Goal: Information Seeking & Learning: Learn about a topic

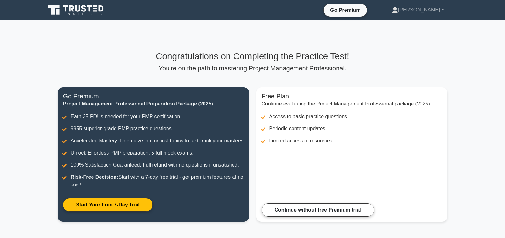
click at [85, 11] on icon at bounding box center [83, 8] width 5 height 7
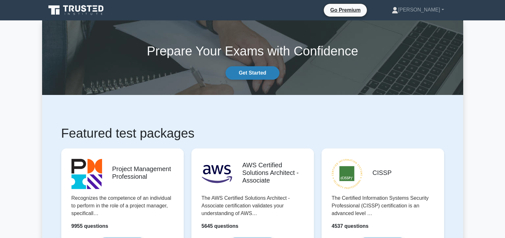
click at [258, 75] on link "Get Started" at bounding box center [253, 72] width 54 height 13
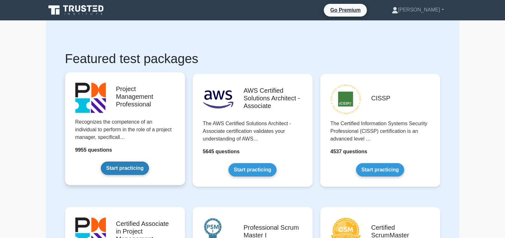
click at [130, 165] on link "Start practicing" at bounding box center [125, 168] width 48 height 13
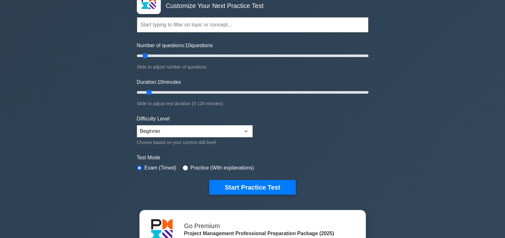
scroll to position [65, 0]
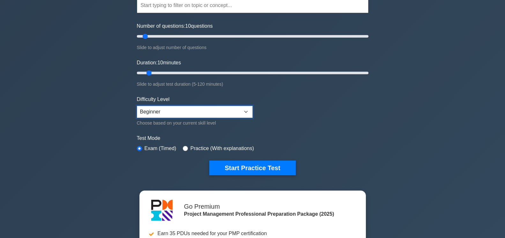
select select "intermediate"
click option "Intermediate" at bounding box center [0, 0] width 0 height 0
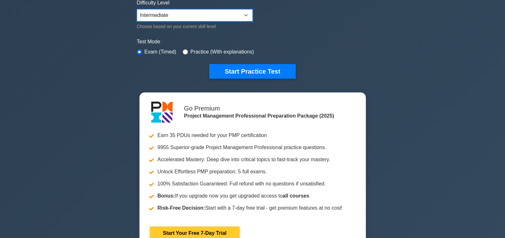
scroll to position [195, 0]
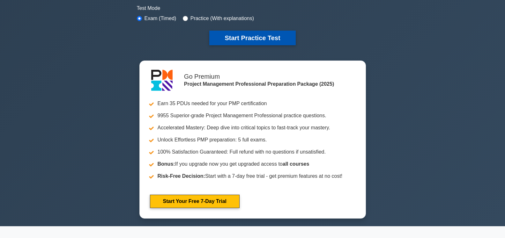
click at [265, 33] on button "Start Practice Test" at bounding box center [252, 38] width 86 height 15
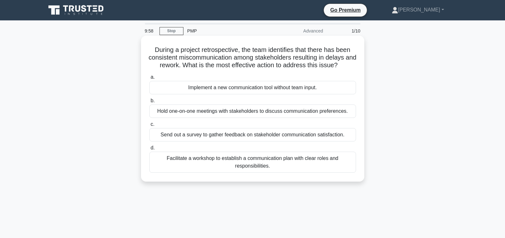
drag, startPoint x: 319, startPoint y: 67, endPoint x: 157, endPoint y: 51, distance: 163.2
click at [157, 51] on h5 "During a project retrospective, the team identifies that there has been consist…" at bounding box center [253, 58] width 208 height 24
drag, startPoint x: 157, startPoint y: 51, endPoint x: 337, endPoint y: 64, distance: 180.7
click at [337, 64] on h5 "During a project retrospective, the team identifies that there has been consist…" at bounding box center [253, 58] width 208 height 24
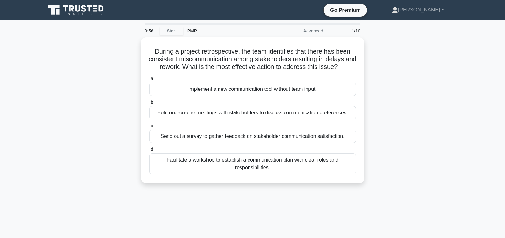
copy h5 "During a project retrospective, the team identifies that there has been consist…"
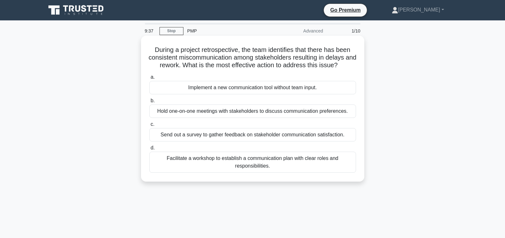
drag, startPoint x: 320, startPoint y: 88, endPoint x: 176, endPoint y: 89, distance: 143.9
click at [176, 89] on div "Implement a new communication tool without team input." at bounding box center [252, 87] width 207 height 13
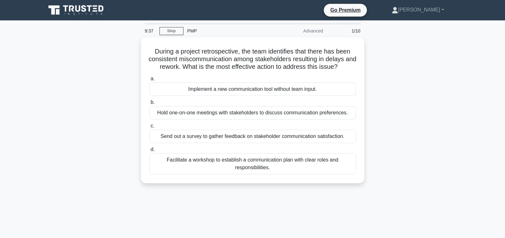
copy div "Implement a new communication tool without team input."
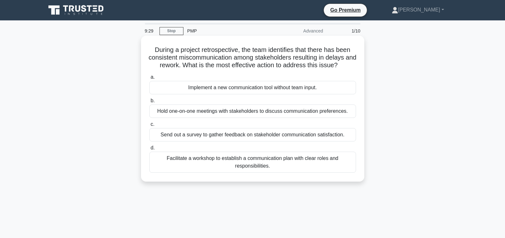
drag, startPoint x: 318, startPoint y: 113, endPoint x: 146, endPoint y: 114, distance: 171.4
click at [146, 114] on div "b. Hold one-on-one meetings with stakeholders to discuss communication preferen…" at bounding box center [253, 107] width 214 height 21
copy div "Hold one-on-one meetings with stakeholders to discuss communication preferences."
drag, startPoint x: 345, startPoint y: 135, endPoint x: 153, endPoint y: 138, distance: 191.1
click at [153, 138] on div "Send out a survey to gather feedback on stakeholder communication satisfaction." at bounding box center [252, 134] width 207 height 13
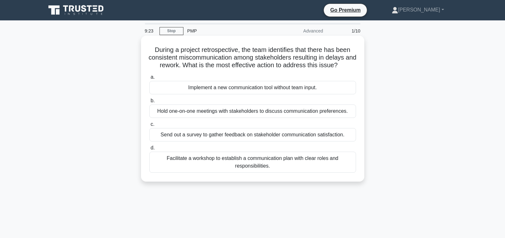
copy div "Send out a survey to gather feedback on stakeholder communication satisfaction."
drag, startPoint x: 272, startPoint y: 166, endPoint x: 167, endPoint y: 157, distance: 106.0
click at [167, 157] on div "Facilitate a workshop to establish a communication plan with clear roles and re…" at bounding box center [252, 162] width 207 height 21
copy div "Facilitate a workshop to establish a communication plan with clear roles and re…"
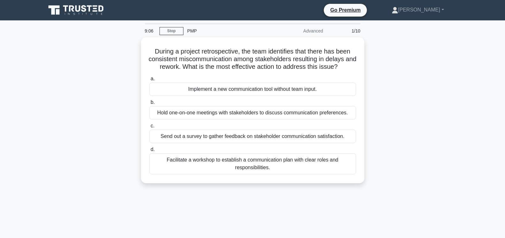
click at [450, 131] on div "During a project retrospective, the team identifies that there has been consist…" at bounding box center [252, 114] width 421 height 154
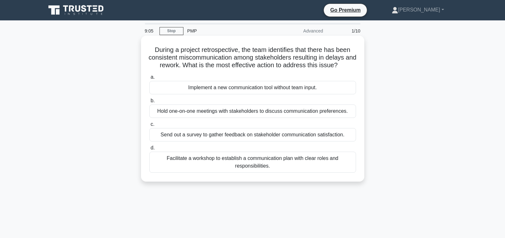
click at [188, 113] on div "Hold one-on-one meetings with stakeholders to discuss communication preferences." at bounding box center [252, 111] width 207 height 13
click at [149, 103] on input "b. Hold one-on-one meetings with stakeholders to discuss communication preferen…" at bounding box center [149, 101] width 0 height 4
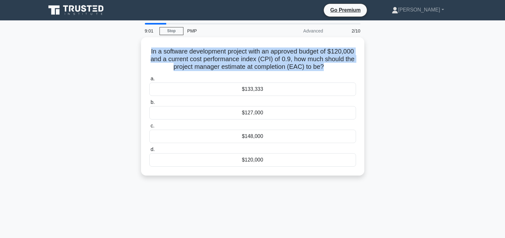
drag, startPoint x: 273, startPoint y: 68, endPoint x: 133, endPoint y: 55, distance: 140.7
click at [133, 55] on div "In a software development project with an approved budget of $120,000 and a cur…" at bounding box center [252, 110] width 421 height 146
copy h5 "In a software development project with an approved budget of $120,000 and a cur…"
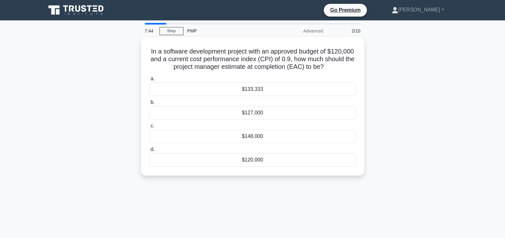
click at [157, 23] on main "7:44 Stop PMP Advanced 2/10 In a software development project with an approved …" at bounding box center [252, 182] width 505 height 324
click at [159, 26] on div "7:43" at bounding box center [150, 31] width 19 height 13
click at [260, 91] on div "$133,333" at bounding box center [252, 87] width 207 height 13
click at [149, 79] on input "a. $133,333" at bounding box center [149, 77] width 0 height 4
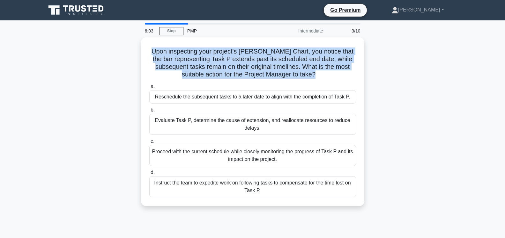
drag, startPoint x: 317, startPoint y: 73, endPoint x: 132, endPoint y: 53, distance: 186.2
click at [132, 53] on div "Upon inspecting your project's Gantt Chart, you notice that the bar representin…" at bounding box center [252, 125] width 421 height 177
copy h5 "Upon inspecting your project's Gantt Chart, you notice that the bar representin…"
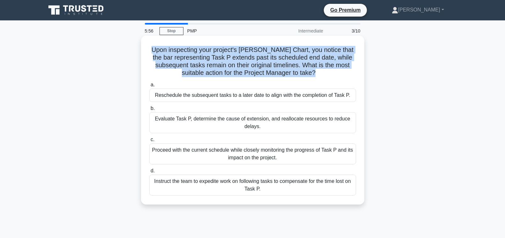
copy h5 "Upon inspecting your project's Gantt Chart, you notice that the bar representin…"
drag, startPoint x: 350, startPoint y: 98, endPoint x: 148, endPoint y: 99, distance: 201.7
click at [148, 99] on div "a. Reschedule the subsequent tasks to a later date to align with the completion…" at bounding box center [253, 91] width 214 height 21
copy div "Reschedule the subsequent tasks to a later date to align with the completion of…"
drag, startPoint x: 203, startPoint y: 127, endPoint x: 150, endPoint y: 121, distance: 52.7
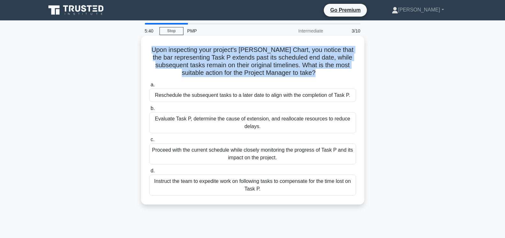
click at [150, 121] on div "Evaluate Task P, determine the cause of extension, and reallocate resources to …" at bounding box center [252, 122] width 207 height 21
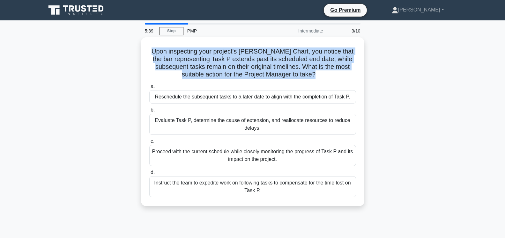
copy div "Evaluate Task P, determine the cause of extension, and reallocate resources to …"
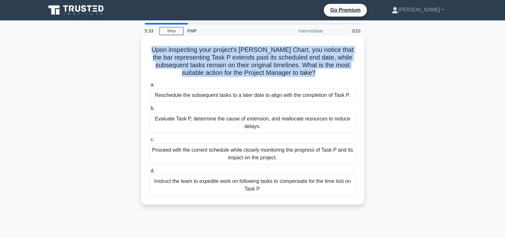
drag, startPoint x: 273, startPoint y: 161, endPoint x: 156, endPoint y: 152, distance: 117.5
click at [156, 152] on div "Proceed with the current schedule while closely monitoring the progress of Task…" at bounding box center [252, 154] width 207 height 21
drag, startPoint x: 283, startPoint y: 160, endPoint x: 145, endPoint y: 149, distance: 138.3
click at [145, 149] on div "Upon inspecting your project's Gantt Chart, you notice that the bar representin…" at bounding box center [253, 120] width 218 height 164
drag, startPoint x: 220, startPoint y: 186, endPoint x: 148, endPoint y: 178, distance: 73.1
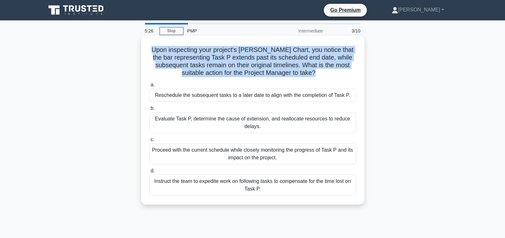
click at [148, 178] on div "d. Instruct the team to expedite work on following tasks to compensate for the …" at bounding box center [253, 181] width 214 height 29
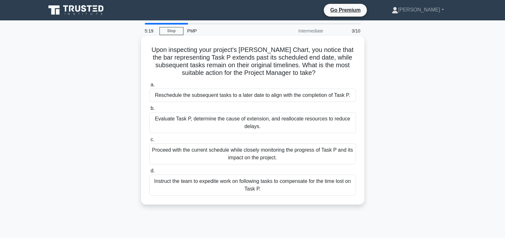
click at [254, 124] on div "Evaluate Task P, determine the cause of extension, and reallocate resources to …" at bounding box center [252, 122] width 207 height 21
click at [149, 111] on input "b. Evaluate Task P, determine the cause of extension, and reallocate resources …" at bounding box center [149, 109] width 0 height 4
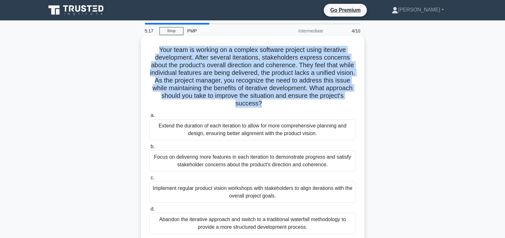
drag, startPoint x: 264, startPoint y: 106, endPoint x: 156, endPoint y: 50, distance: 121.4
click at [156, 50] on h5 "Your team is working on a complex software project using iterative development.…" at bounding box center [253, 77] width 208 height 62
drag, startPoint x: 321, startPoint y: 136, endPoint x: 154, endPoint y: 123, distance: 166.8
click at [154, 123] on div "Extend the duration of each iteration to allow for more comprehensive planning …" at bounding box center [252, 129] width 207 height 21
drag, startPoint x: 323, startPoint y: 167, endPoint x: 141, endPoint y: 157, distance: 181.5
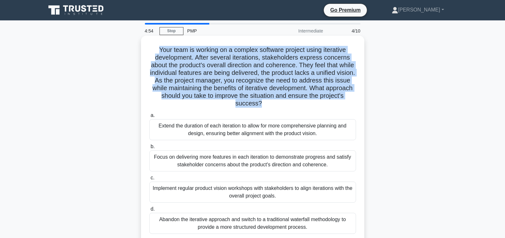
click at [141, 157] on div "Your team is working on a complex software project using iterative development.…" at bounding box center [252, 139] width 223 height 207
drag, startPoint x: 281, startPoint y: 199, endPoint x: 150, endPoint y: 191, distance: 131.4
click at [150, 191] on div "Implement regular product vision workshops with stakeholders to align iteration…" at bounding box center [252, 192] width 207 height 21
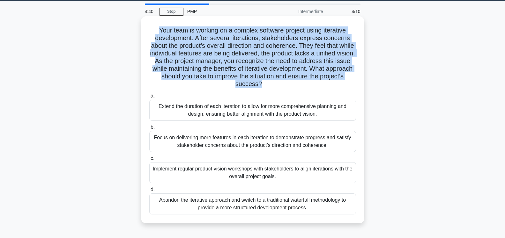
scroll to position [33, 0]
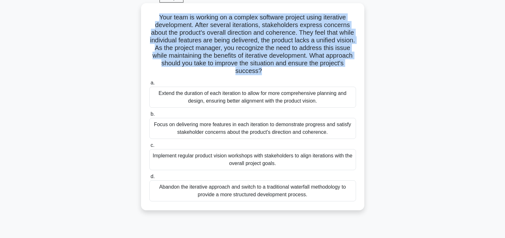
drag, startPoint x: 208, startPoint y: 201, endPoint x: 144, endPoint y: 191, distance: 64.3
click at [144, 191] on div "Your team is working on a complex software project using iterative development.…" at bounding box center [253, 107] width 218 height 202
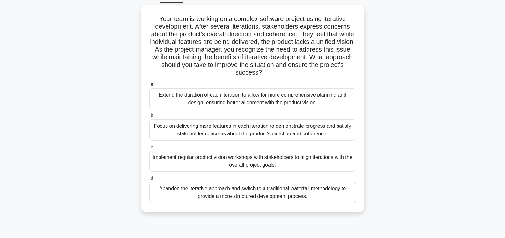
click at [427, 104] on div "Your team is working on a complex software project using iterative development.…" at bounding box center [252, 112] width 421 height 215
drag, startPoint x: 330, startPoint y: 134, endPoint x: 140, endPoint y: 126, distance: 190.0
click at [140, 126] on div "Your team is working on a complex software project using iterative development.…" at bounding box center [252, 112] width 421 height 215
click at [431, 132] on div "Your team is working on a complex software project using iterative development.…" at bounding box center [252, 112] width 421 height 215
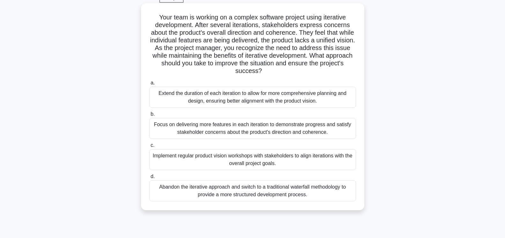
click at [274, 95] on div "Extend the duration of each iteration to allow for more comprehensive planning …" at bounding box center [252, 97] width 207 height 21
click at [149, 85] on input "a. Extend the duration of each iteration to allow for more comprehensive planni…" at bounding box center [149, 83] width 0 height 4
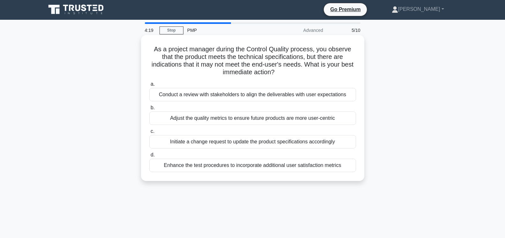
scroll to position [0, 0]
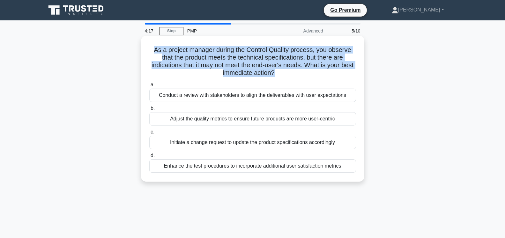
drag, startPoint x: 260, startPoint y: 76, endPoint x: 150, endPoint y: 52, distance: 113.2
click at [150, 52] on h5 "As a project manager during the Control Quality process, you observe that the p…" at bounding box center [253, 61] width 208 height 31
drag, startPoint x: 223, startPoint y: 102, endPoint x: 161, endPoint y: 101, distance: 62.2
click at [161, 102] on div "Conduct a review with stakeholders to align the deliverables with user expectat…" at bounding box center [252, 95] width 207 height 13
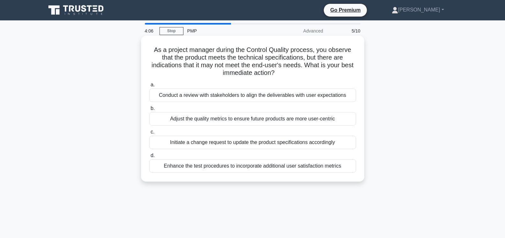
click at [160, 101] on div "Conduct a review with stakeholders to align the deliverables with user expectat…" at bounding box center [252, 95] width 207 height 13
click at [149, 87] on input "a. Conduct a review with stakeholders to align the deliverables with user expec…" at bounding box center [149, 85] width 0 height 4
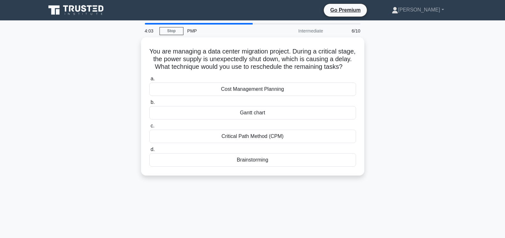
click at [240, 23] on main "4:03 Stop PMP Intermediate 6/10 You are managing a data center migration projec…" at bounding box center [252, 182] width 505 height 324
click at [240, 23] on div at bounding box center [199, 24] width 108 height 2
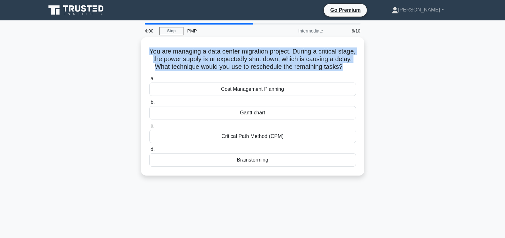
drag, startPoint x: 205, startPoint y: 58, endPoint x: 136, endPoint y: 50, distance: 69.3
click at [136, 50] on div "You are managing a data center migration project. During a critical stage, the …" at bounding box center [252, 110] width 421 height 146
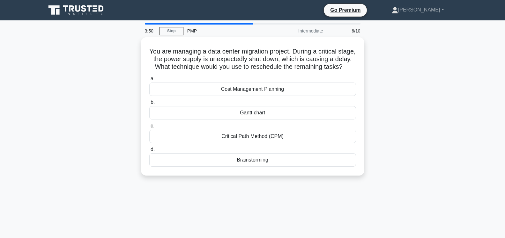
click at [424, 109] on div "You are managing a data center migration project. During a critical stage, the …" at bounding box center [252, 110] width 421 height 146
click at [208, 90] on div "Cost Management Planning" at bounding box center [252, 87] width 207 height 13
drag, startPoint x: 254, startPoint y: 89, endPoint x: 206, endPoint y: 89, distance: 48.5
click at [206, 89] on div "Cost Management Planning" at bounding box center [252, 87] width 207 height 13
drag, startPoint x: 264, startPoint y: 114, endPoint x: 227, endPoint y: 115, distance: 37.3
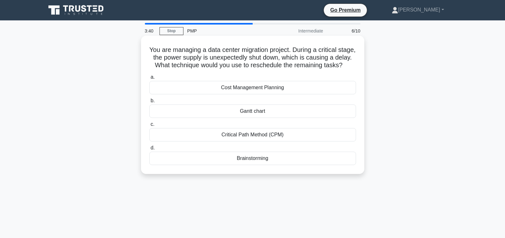
click at [227, 115] on div "Gantt chart" at bounding box center [252, 111] width 207 height 13
click at [453, 103] on div "You are managing a data center migration project. During a critical stage, the …" at bounding box center [252, 110] width 421 height 146
click at [259, 132] on div "Critical Path Method (CPM)" at bounding box center [252, 134] width 207 height 13
click at [149, 127] on input "c. Critical Path Method (CPM)" at bounding box center [149, 125] width 0 height 4
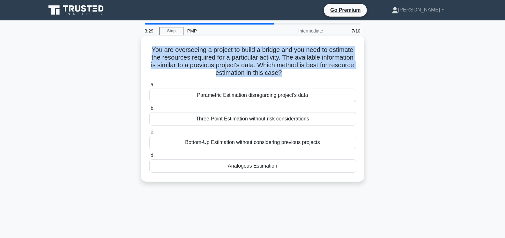
drag, startPoint x: 284, startPoint y: 74, endPoint x: 141, endPoint y: 52, distance: 144.4
click at [141, 52] on div "You are overseeing a project to build a bridge and you need to estimate the res…" at bounding box center [252, 109] width 223 height 146
drag, startPoint x: 260, startPoint y: 97, endPoint x: 183, endPoint y: 95, distance: 76.9
click at [183, 95] on div "Parametric Estimation disregarding project's data" at bounding box center [252, 95] width 207 height 13
drag, startPoint x: 311, startPoint y: 121, endPoint x: 177, endPoint y: 119, distance: 134.0
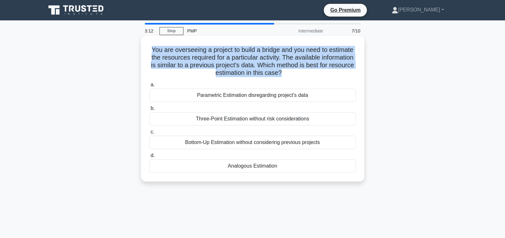
click at [177, 119] on div "Three-Point Estimation without risk considerations" at bounding box center [252, 118] width 207 height 13
drag, startPoint x: 328, startPoint y: 144, endPoint x: 180, endPoint y: 144, distance: 148.1
click at [180, 144] on div "Bottom-Up Estimation without considering previous projects" at bounding box center [252, 142] width 207 height 13
drag, startPoint x: 255, startPoint y: 167, endPoint x: 216, endPoint y: 168, distance: 39.0
click at [216, 168] on div "Analogous Estimation" at bounding box center [252, 166] width 207 height 13
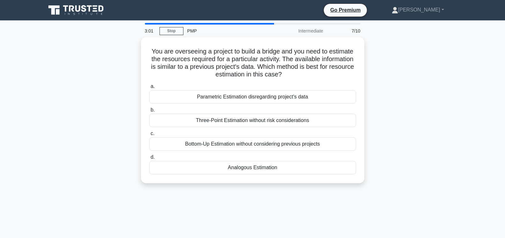
click at [442, 132] on div "You are overseeing a project to build a bridge and you need to estimate the res…" at bounding box center [252, 114] width 421 height 154
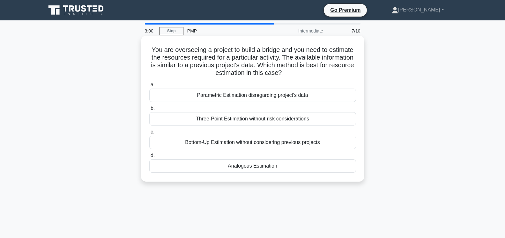
click at [282, 168] on div "Analogous Estimation" at bounding box center [252, 166] width 207 height 13
click at [149, 158] on input "d. Analogous Estimation" at bounding box center [149, 156] width 0 height 4
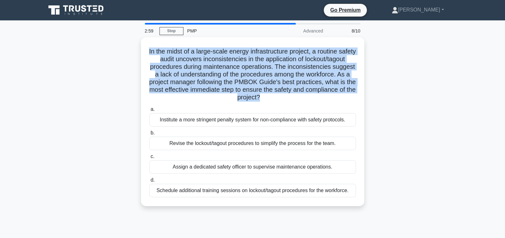
drag, startPoint x: 233, startPoint y: 93, endPoint x: 126, endPoint y: 51, distance: 114.7
click at [126, 51] on div "In the midst of a large-scale energy infrastructure project, a routine safety a…" at bounding box center [252, 125] width 421 height 177
drag, startPoint x: 348, startPoint y: 119, endPoint x: 131, endPoint y: 117, distance: 217.0
click at [131, 117] on div "In the midst of a large-scale energy infrastructure project, a routine safety a…" at bounding box center [252, 125] width 421 height 177
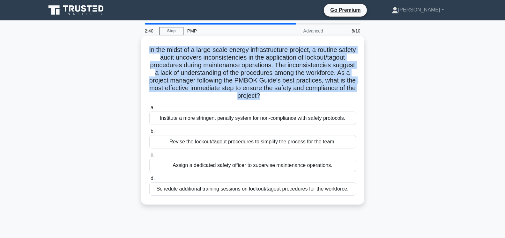
drag, startPoint x: 327, startPoint y: 144, endPoint x: 169, endPoint y: 144, distance: 157.9
click at [169, 144] on div "Revise the lockout/tagout procedures to simplify the process for the team." at bounding box center [252, 141] width 207 height 13
drag, startPoint x: 173, startPoint y: 169, endPoint x: 146, endPoint y: 170, distance: 27.8
click at [146, 170] on div "c. Assign a dedicated safety officer to supervise maintenance operations." at bounding box center [253, 161] width 214 height 21
drag, startPoint x: 354, startPoint y: 191, endPoint x: 150, endPoint y: 197, distance: 203.6
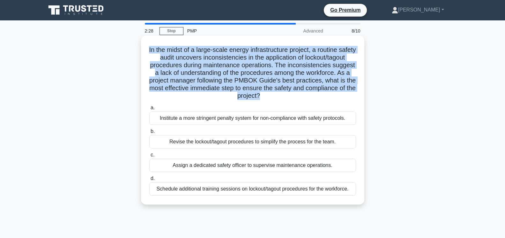
click at [150, 197] on div "a. Institute a more stringent penalty system for non-compliance with safety pro…" at bounding box center [253, 150] width 214 height 94
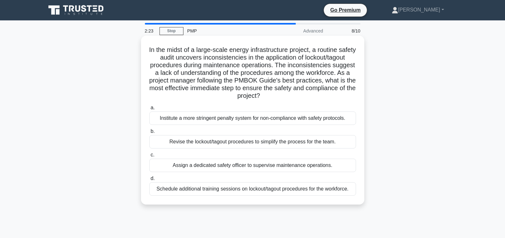
click at [233, 167] on div "Assign a dedicated safety officer to supervise maintenance operations." at bounding box center [252, 165] width 207 height 13
click at [149, 157] on input "c. Assign a dedicated safety officer to supervise maintenance operations." at bounding box center [149, 155] width 0 height 4
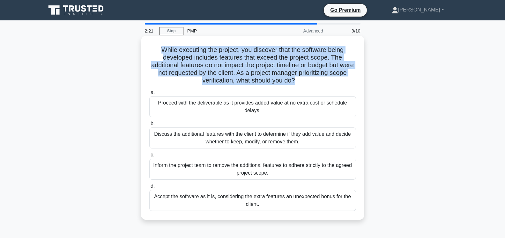
drag, startPoint x: 297, startPoint y: 84, endPoint x: 148, endPoint y: 50, distance: 152.1
click at [148, 50] on div "While executing the project, you discover that the software being developed inc…" at bounding box center [253, 127] width 218 height 179
drag, startPoint x: 246, startPoint y: 113, endPoint x: 153, endPoint y: 101, distance: 93.7
click at [153, 101] on div "Proceed with the deliverable as it provides added value at no extra cost or sch…" at bounding box center [252, 106] width 207 height 21
drag, startPoint x: 254, startPoint y: 145, endPoint x: 148, endPoint y: 135, distance: 106.4
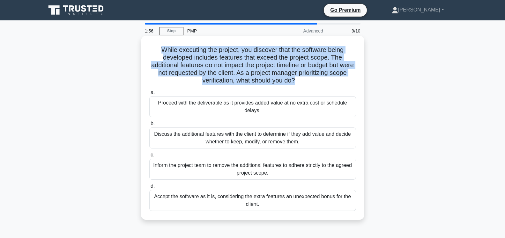
click at [148, 135] on div "b. Discuss the additional features with the client to determine if they add val…" at bounding box center [253, 134] width 214 height 29
drag, startPoint x: 205, startPoint y: 174, endPoint x: 160, endPoint y: 168, distance: 46.0
click at [160, 168] on div "Inform the project team to remove the additional features to adhere strictly to…" at bounding box center [252, 169] width 207 height 21
drag, startPoint x: 265, startPoint y: 204, endPoint x: 151, endPoint y: 197, distance: 114.1
click at [151, 197] on div "Accept the software as it is, considering the extra features an unexpected bonu…" at bounding box center [252, 200] width 207 height 21
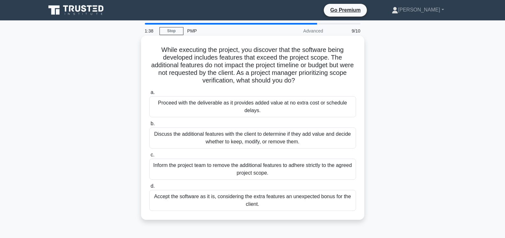
click at [267, 140] on div "Discuss the additional features with the client to determine if they add value …" at bounding box center [252, 138] width 207 height 21
click at [149, 126] on input "b. Discuss the additional features with the client to determine if they add val…" at bounding box center [149, 124] width 0 height 4
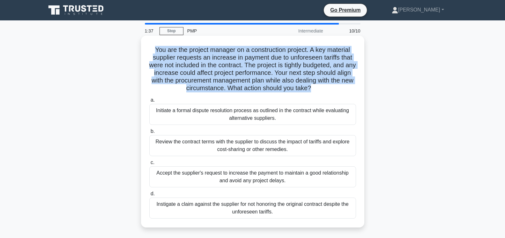
drag, startPoint x: 314, startPoint y: 90, endPoint x: 145, endPoint y: 53, distance: 172.5
click at [145, 53] on div "You are the project manager on a construction project. A key material supplier …" at bounding box center [253, 131] width 218 height 187
drag, startPoint x: 278, startPoint y: 120, endPoint x: 150, endPoint y: 110, distance: 128.7
click at [150, 110] on div "Initiate a formal dispute resolution process as outlined in the contract while …" at bounding box center [252, 114] width 207 height 21
drag, startPoint x: 291, startPoint y: 151, endPoint x: 152, endPoint y: 143, distance: 140.0
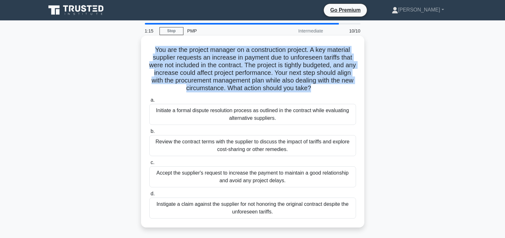
click at [152, 143] on div "Review the contract terms with the supplier to discuss the impact of tariffs an…" at bounding box center [252, 145] width 207 height 21
drag, startPoint x: 287, startPoint y: 183, endPoint x: 151, endPoint y: 172, distance: 137.0
click at [151, 172] on div "Accept the supplier's request to increase the payment to maintain a good relati…" at bounding box center [252, 177] width 207 height 21
drag, startPoint x: 195, startPoint y: 209, endPoint x: 154, endPoint y: 205, distance: 41.3
click at [154, 205] on div "Instigate a claim against the supplier for not honoring the original contract d…" at bounding box center [252, 208] width 207 height 21
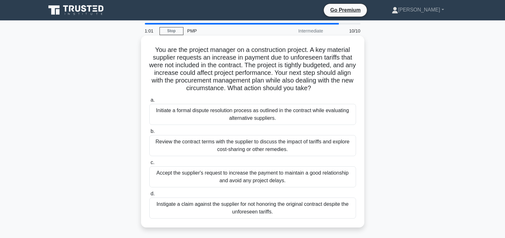
click at [251, 143] on div "Review the contract terms with the supplier to discuss the impact of tariffs an…" at bounding box center [252, 145] width 207 height 21
click at [149, 134] on input "b. Review the contract terms with the supplier to discuss the impact of tariffs…" at bounding box center [149, 132] width 0 height 4
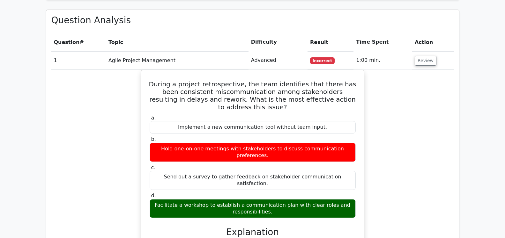
scroll to position [553, 0]
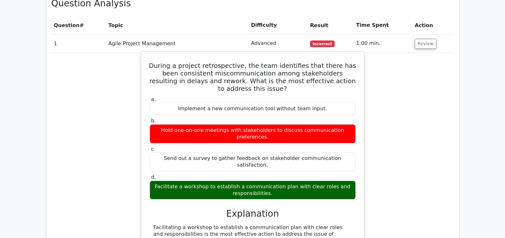
drag, startPoint x: 279, startPoint y: 143, endPoint x: 160, endPoint y: 135, distance: 118.7
click at [160, 181] on div "Facilitate a workshop to establish a communication plan with clear roles and re…" at bounding box center [253, 190] width 206 height 19
copy div "Facilitate a workshop to establish a communication plan with clear roles and re…"
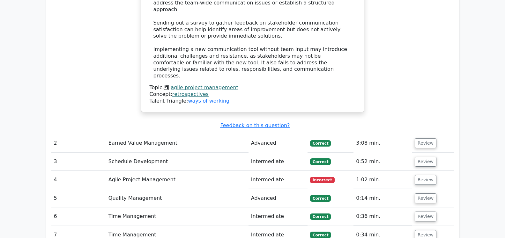
scroll to position [879, 0]
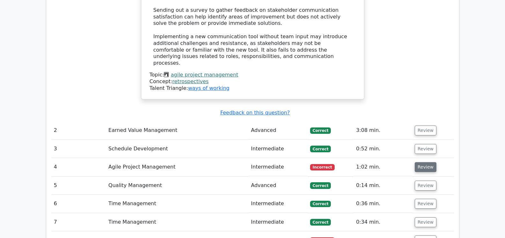
click at [419, 162] on button "Review" at bounding box center [426, 167] width 22 height 10
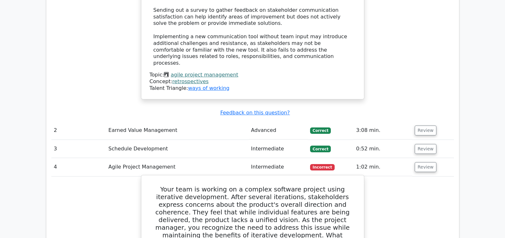
scroll to position [944, 0]
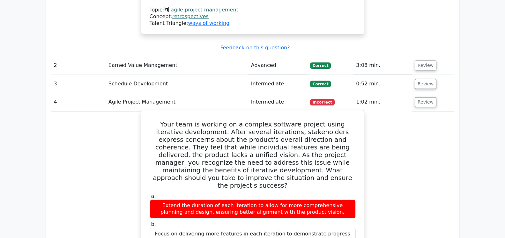
drag, startPoint x: 271, startPoint y: 101, endPoint x: 164, endPoint y: 47, distance: 119.4
click at [159, 121] on h5 "Your team is working on a complex software project using iterative development.…" at bounding box center [252, 155] width 207 height 69
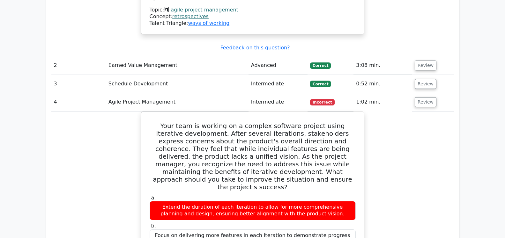
copy h5 "Your team is working on a complex software project using iterative development.…"
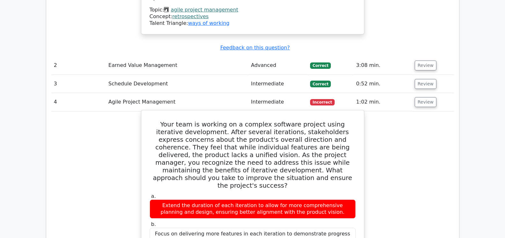
drag, startPoint x: 305, startPoint y: 128, endPoint x: 152, endPoint y: 117, distance: 153.8
click at [152, 200] on div "Extend the duration of each iteration to allow for more comprehensive planning …" at bounding box center [253, 209] width 206 height 19
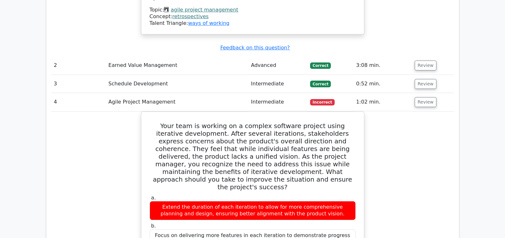
copy div "Extend the duration of each iteration to allow for more comprehensive planning …"
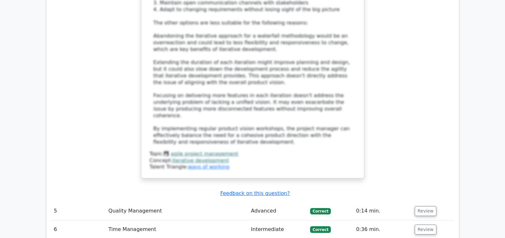
scroll to position [1367, 0]
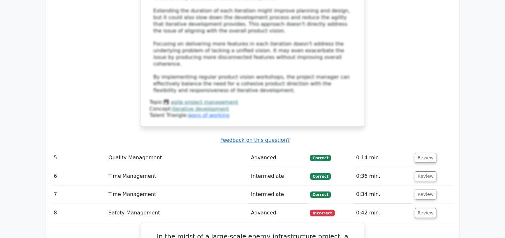
scroll to position [1432, 0]
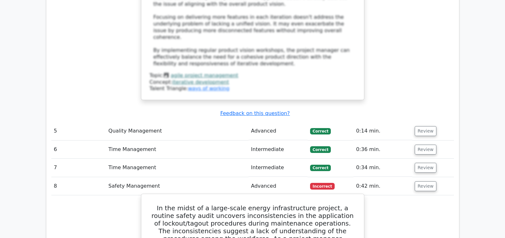
drag, startPoint x: 237, startPoint y: 140, endPoint x: 143, endPoint y: 105, distance: 100.2
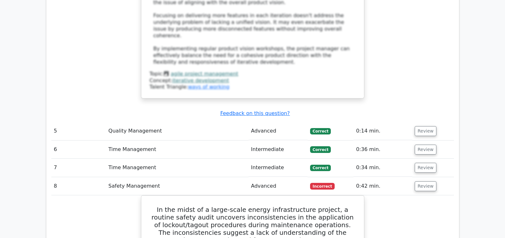
copy h5 "In the midst of a large-scale energy infrastructure project, a routine safety a…"
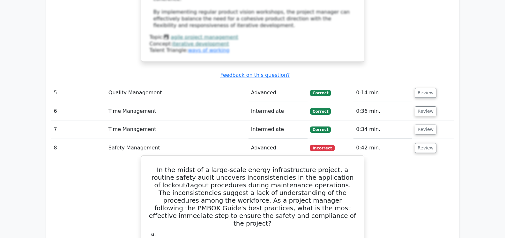
scroll to position [1497, 0]
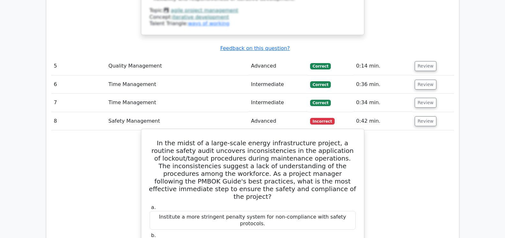
drag, startPoint x: 350, startPoint y: 175, endPoint x: 155, endPoint y: 177, distance: 195.0
copy div "Schedule additional training sessions on lockout/tagout procedures for the work…"
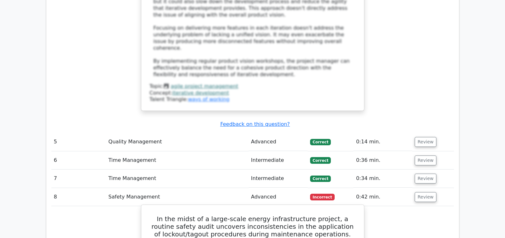
scroll to position [1400, 0]
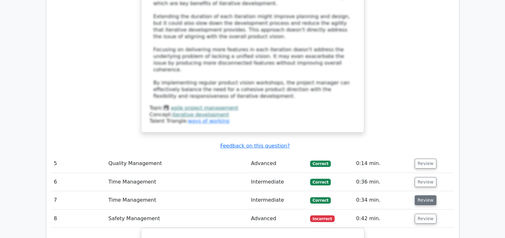
click at [422, 196] on button "Review" at bounding box center [426, 201] width 22 height 10
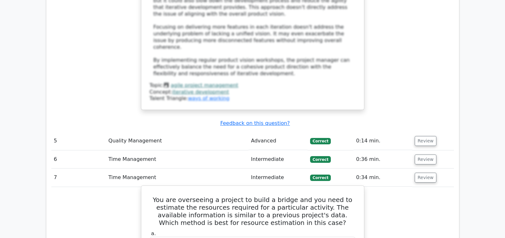
scroll to position [1432, 0]
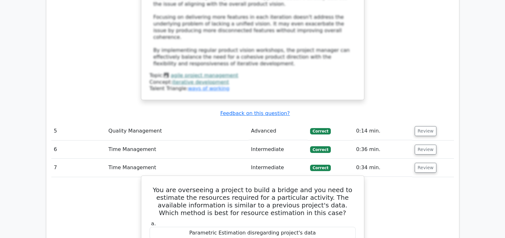
drag, startPoint x: 292, startPoint y: 115, endPoint x: 149, endPoint y: 92, distance: 144.4
click at [149, 186] on h5 "You are overseeing a project to build a bridge and you need to estimate the res…" at bounding box center [252, 201] width 207 height 31
copy h5 "You are overseeing a project to build a bridge and you need to estimate the res…"
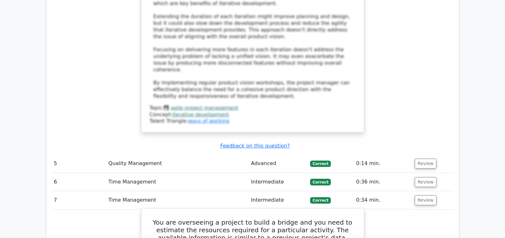
scroll to position [1367, 0]
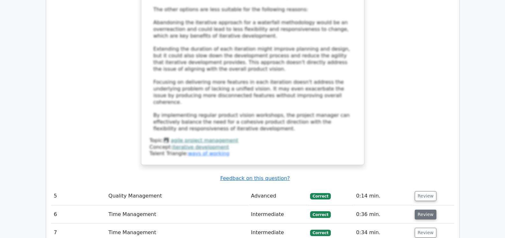
click at [425, 210] on button "Review" at bounding box center [426, 215] width 22 height 10
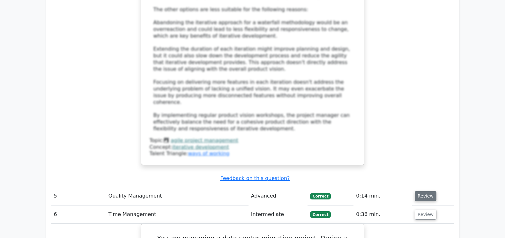
click at [421, 191] on button "Review" at bounding box center [426, 196] width 22 height 10
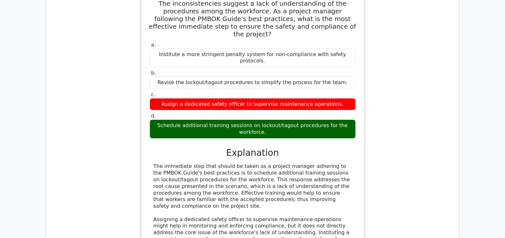
scroll to position [2474, 0]
